Goal: Information Seeking & Learning: Learn about a topic

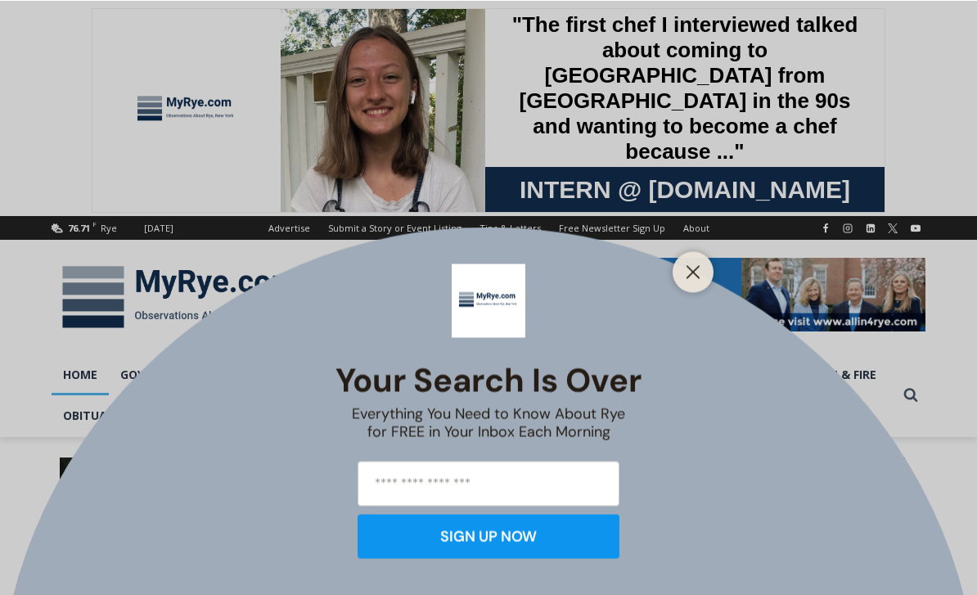
click at [691, 276] on icon "Close" at bounding box center [692, 271] width 15 height 15
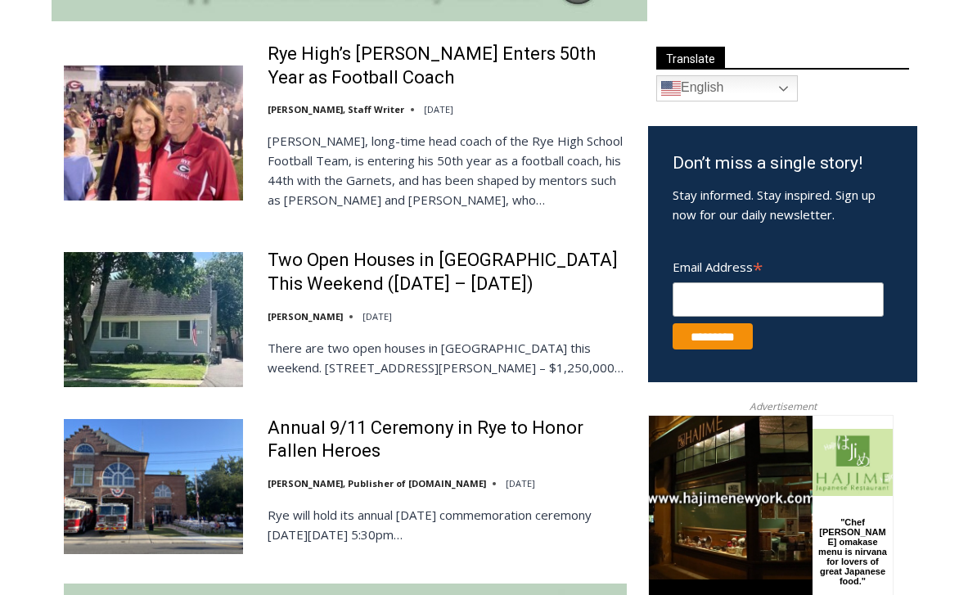
scroll to position [943, 0]
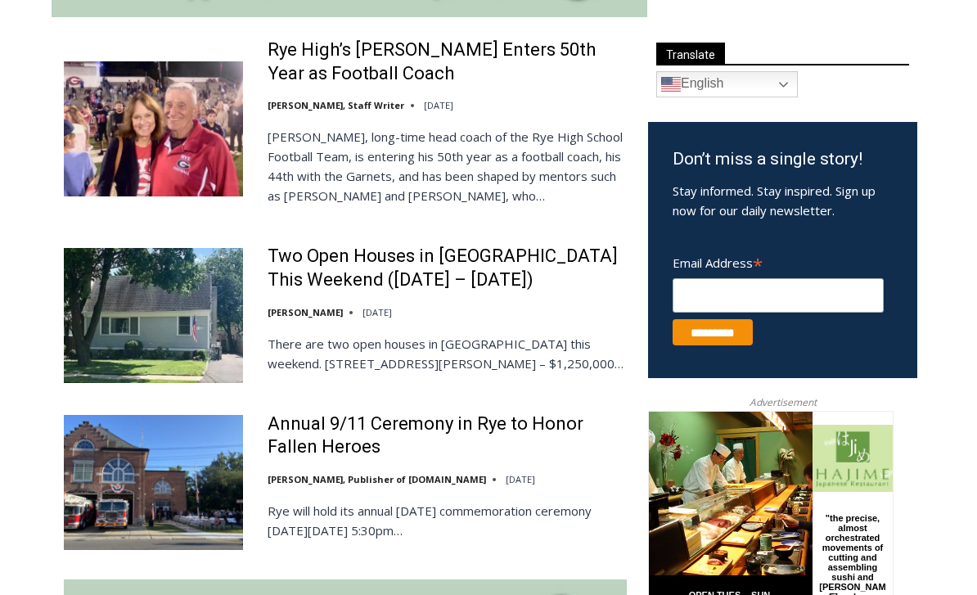
click at [500, 429] on link "Annual 9/11 Ceremony in Rye to Honor Fallen Heroes" at bounding box center [446, 436] width 359 height 47
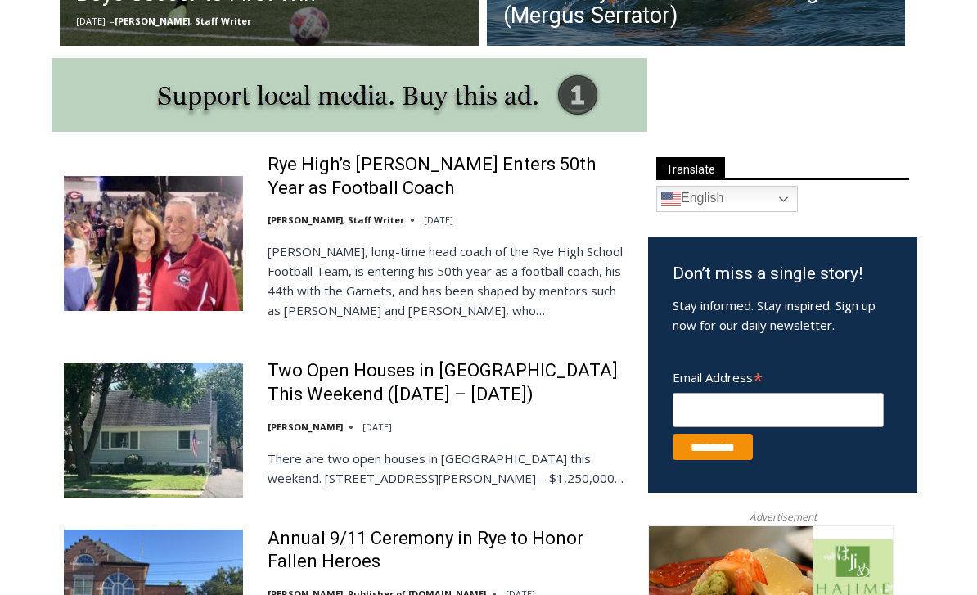
scroll to position [762, 0]
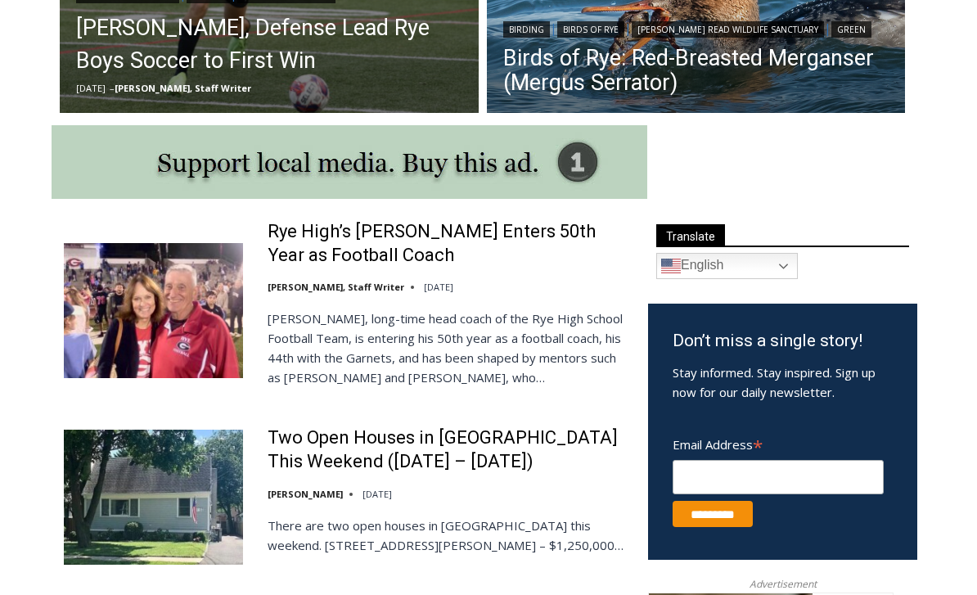
click at [492, 223] on link "Rye High’s [PERSON_NAME] Enters 50th Year as Football Coach" at bounding box center [446, 243] width 359 height 47
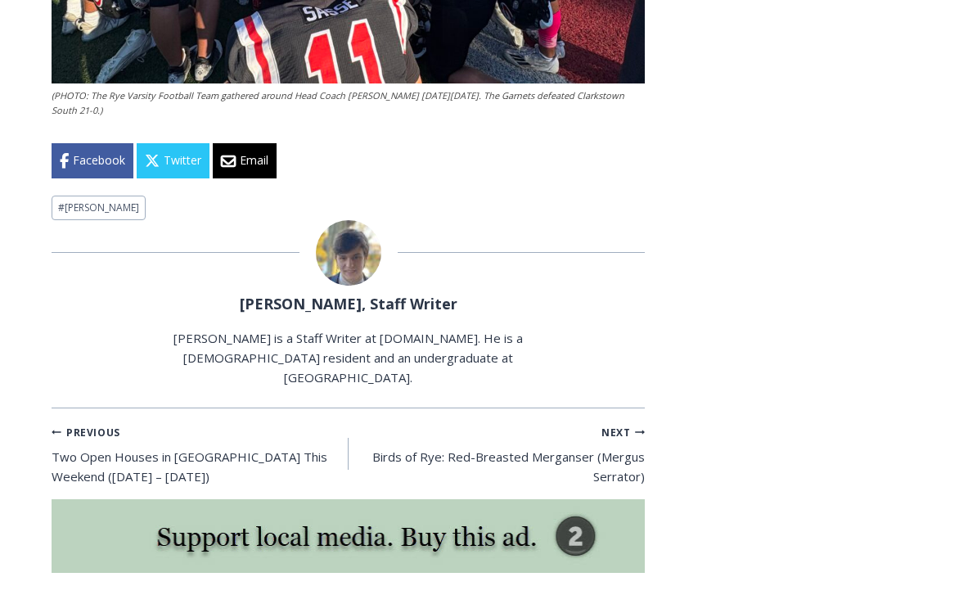
scroll to position [5439, 0]
